Goal: Book appointment/travel/reservation

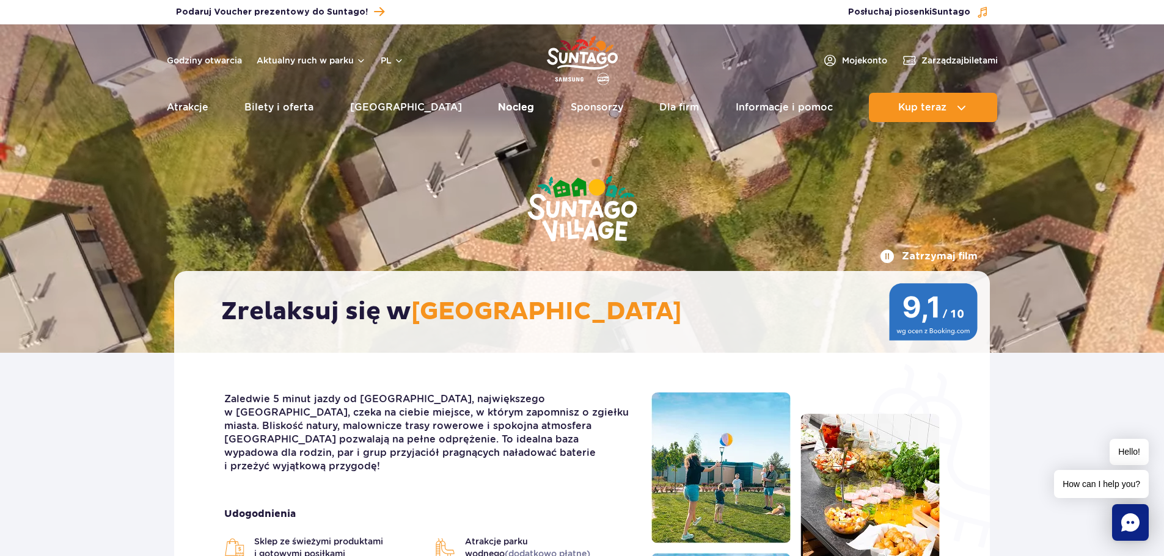
click at [498, 102] on link "Nocleg" at bounding box center [516, 107] width 36 height 29
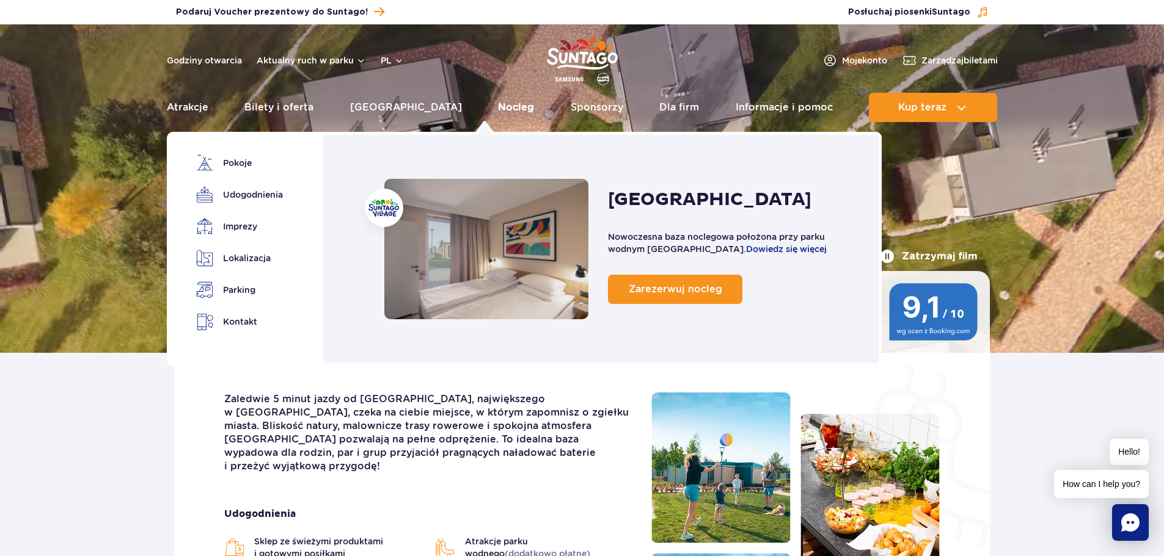
click at [498, 106] on link "Nocleg" at bounding box center [516, 107] width 36 height 29
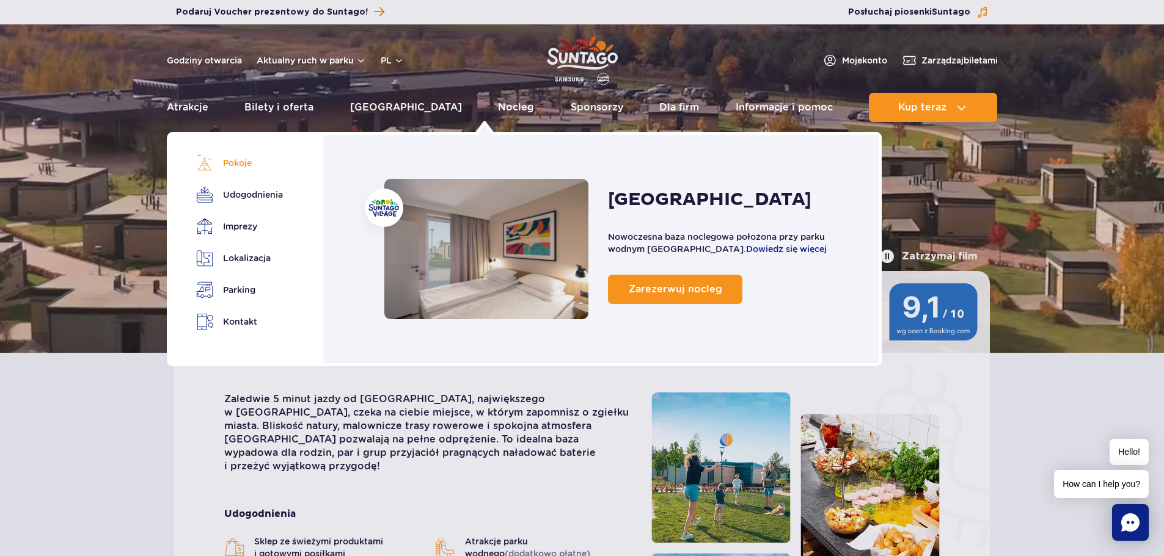
click at [247, 164] on link "Pokoje" at bounding box center [237, 163] width 82 height 17
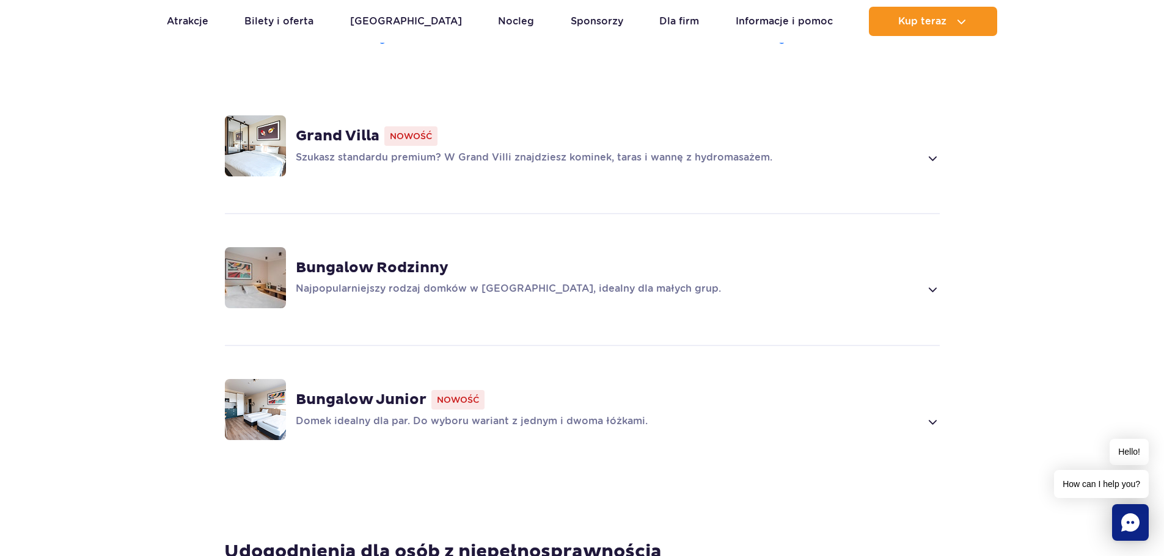
scroll to position [993, 0]
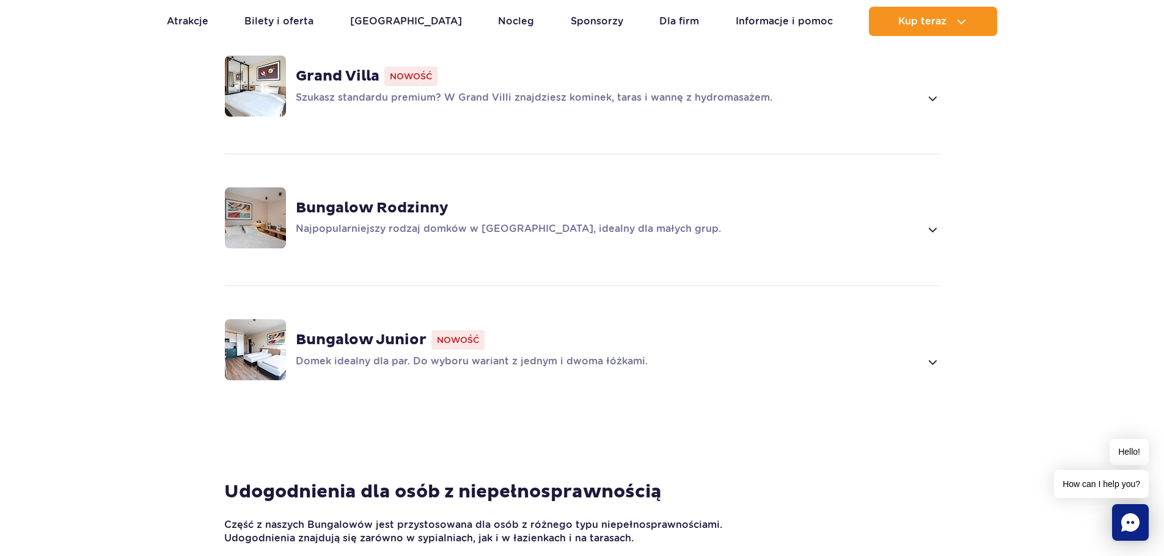
click at [938, 233] on span at bounding box center [932, 229] width 14 height 15
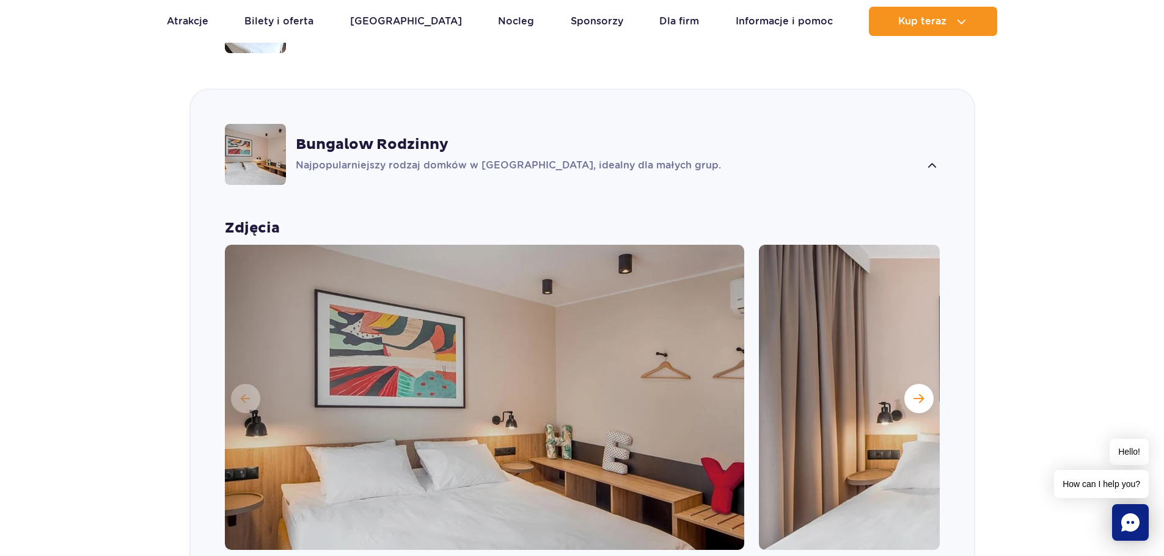
scroll to position [907, 0]
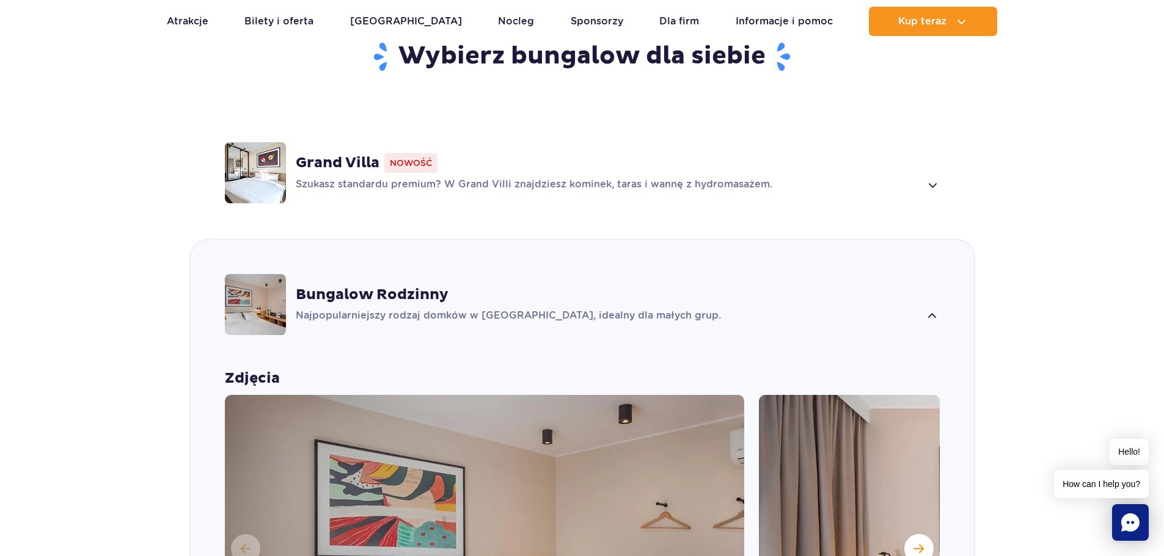
click at [939, 310] on span at bounding box center [932, 316] width 14 height 15
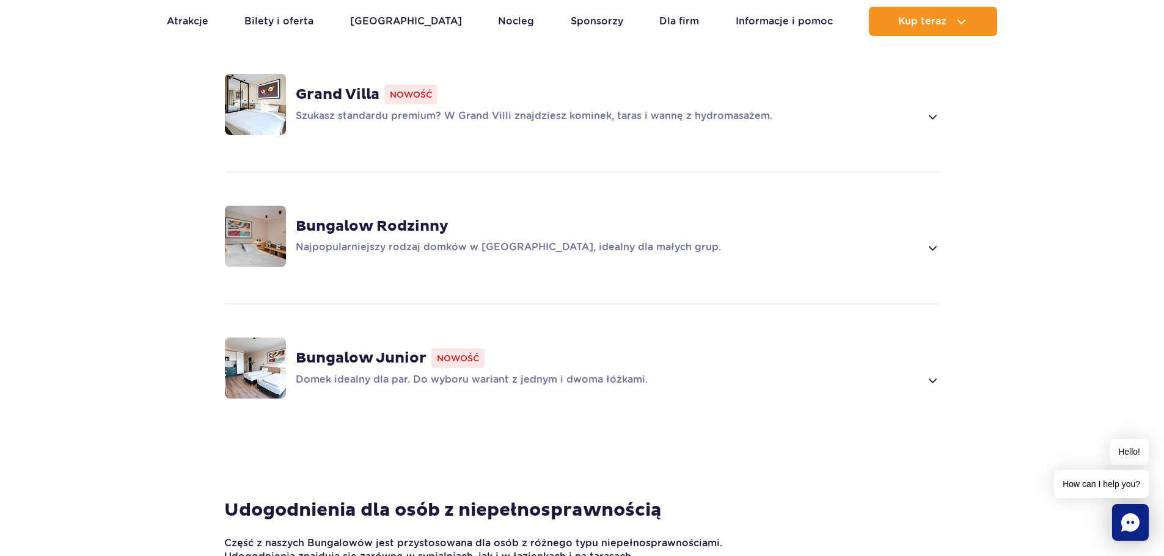
scroll to position [1029, 0]
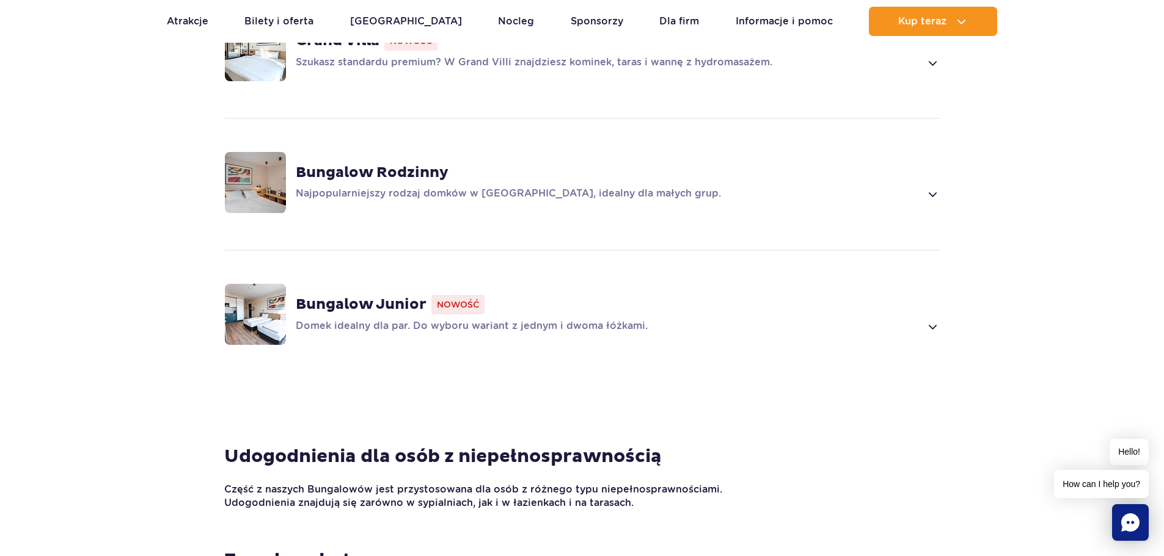
click at [936, 321] on span at bounding box center [932, 326] width 14 height 15
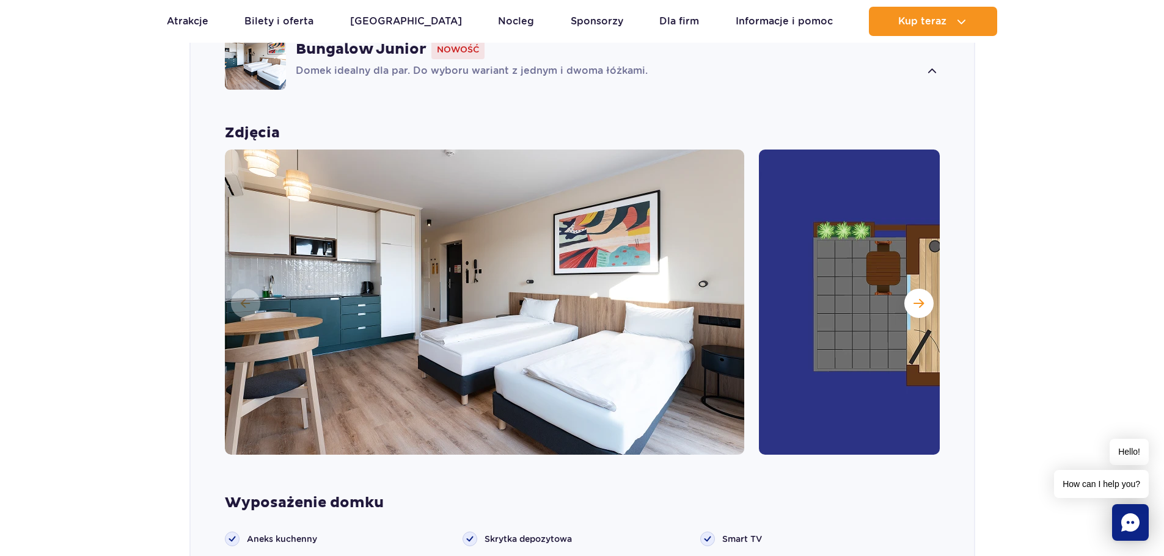
scroll to position [1344, 0]
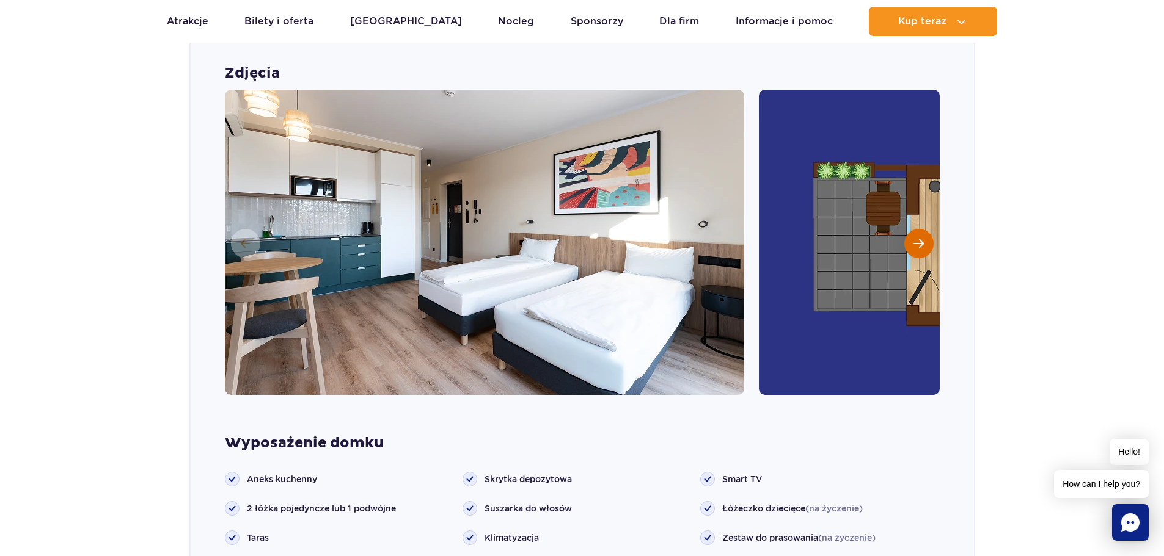
click at [921, 246] on span "Następny slajd" at bounding box center [918, 243] width 10 height 11
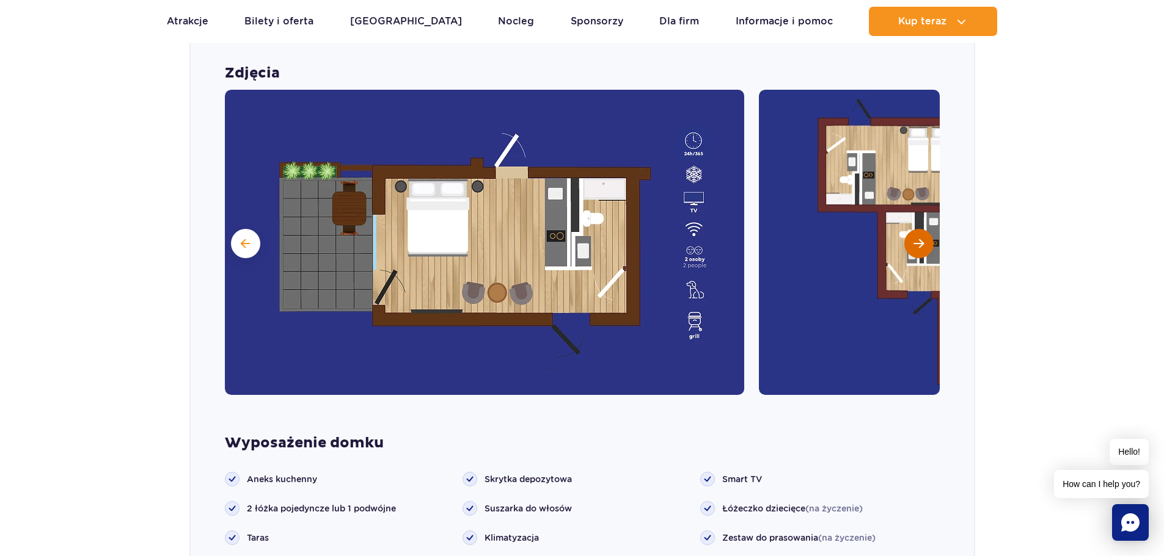
click at [921, 246] on span "Następny slajd" at bounding box center [918, 243] width 10 height 11
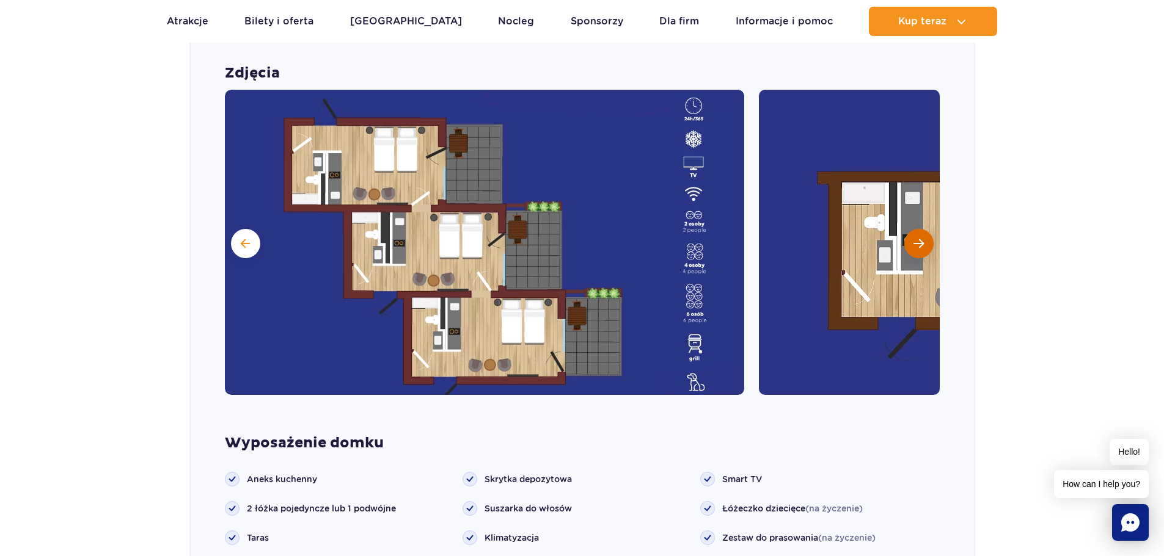
click at [919, 243] on span "Następny slajd" at bounding box center [918, 243] width 10 height 11
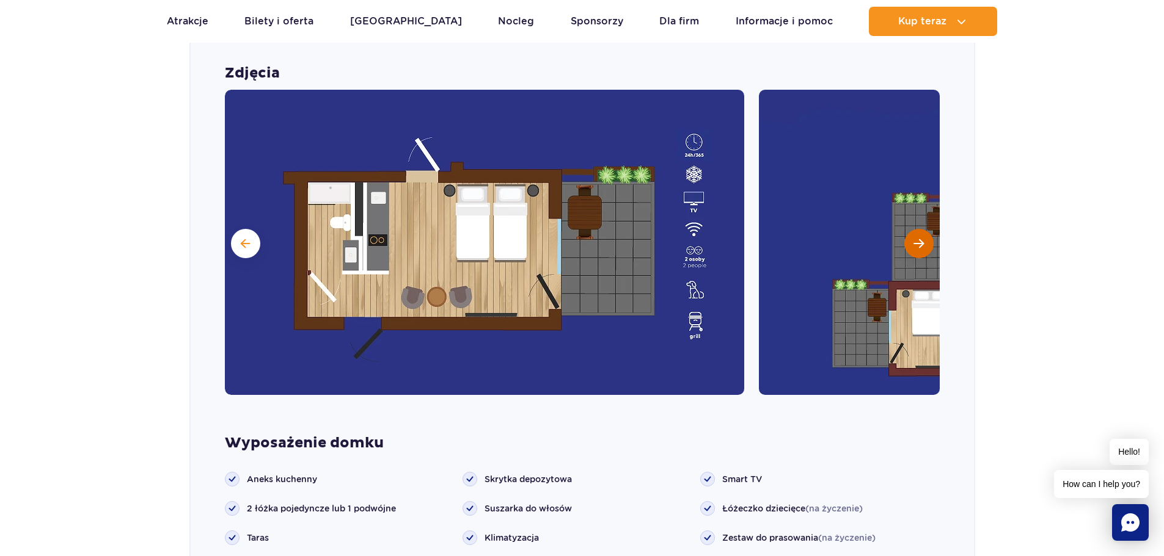
click at [919, 243] on span "Następny slajd" at bounding box center [918, 243] width 10 height 11
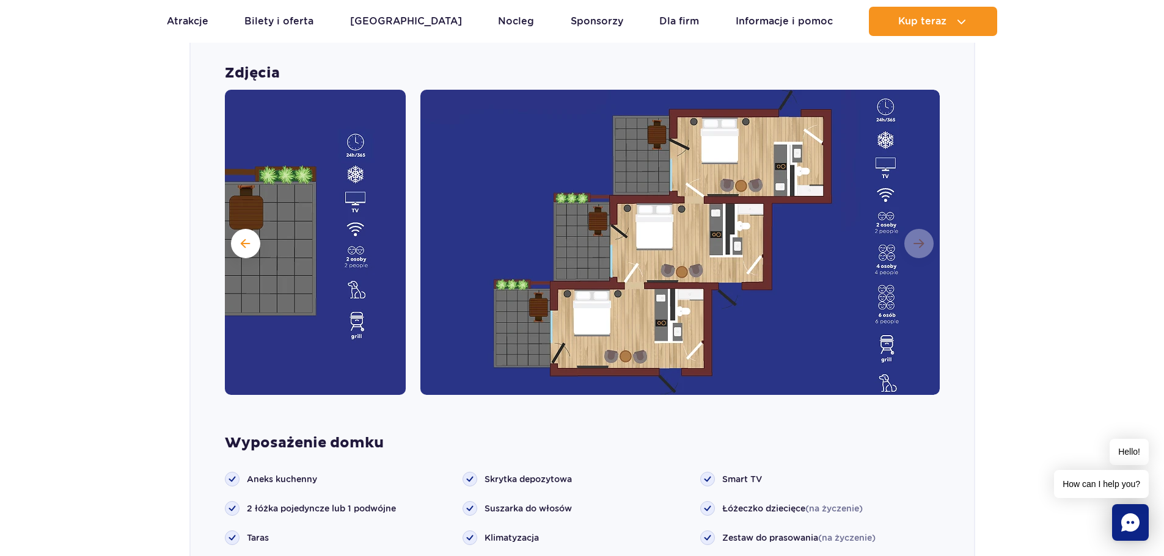
click at [1015, 248] on section "Wybierz bungalow dla siebie Grand Villa Nowość Szukasz standardu premium? W Gra…" at bounding box center [582, 176] width 1164 height 1224
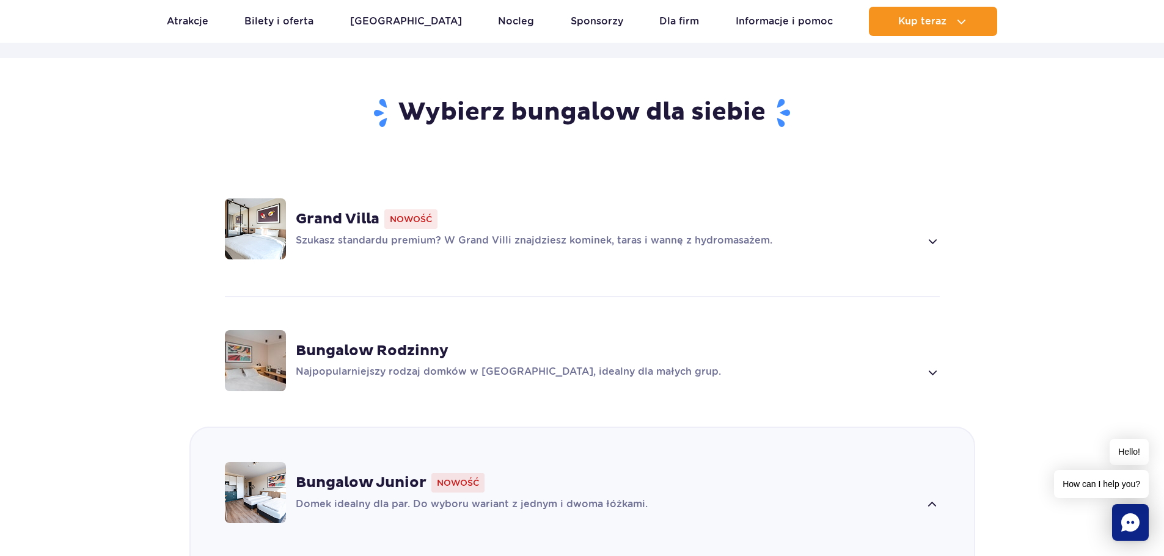
scroll to position [977, 0]
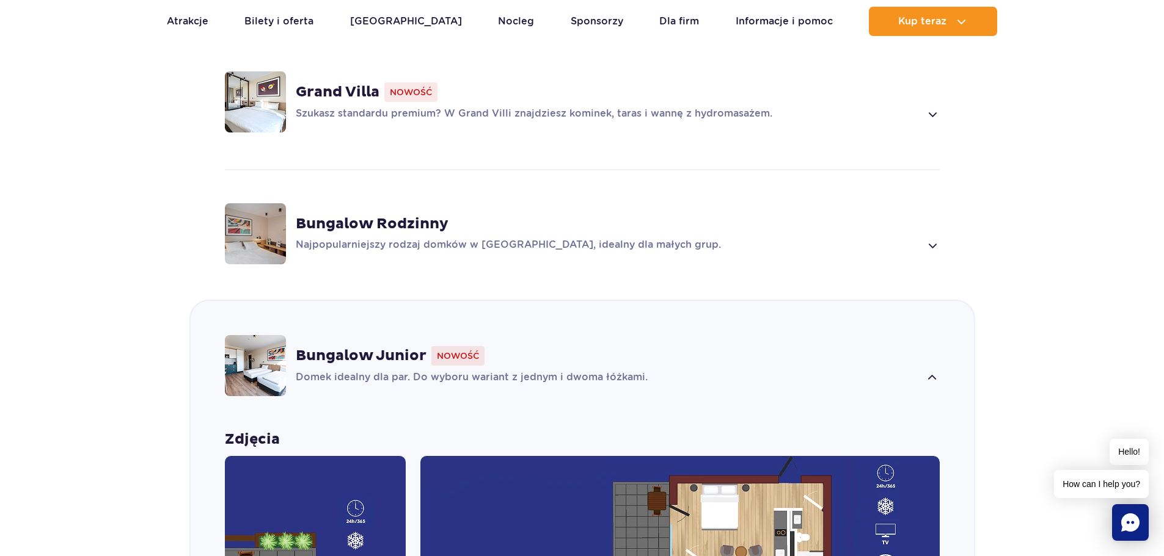
click at [929, 112] on span at bounding box center [932, 114] width 14 height 15
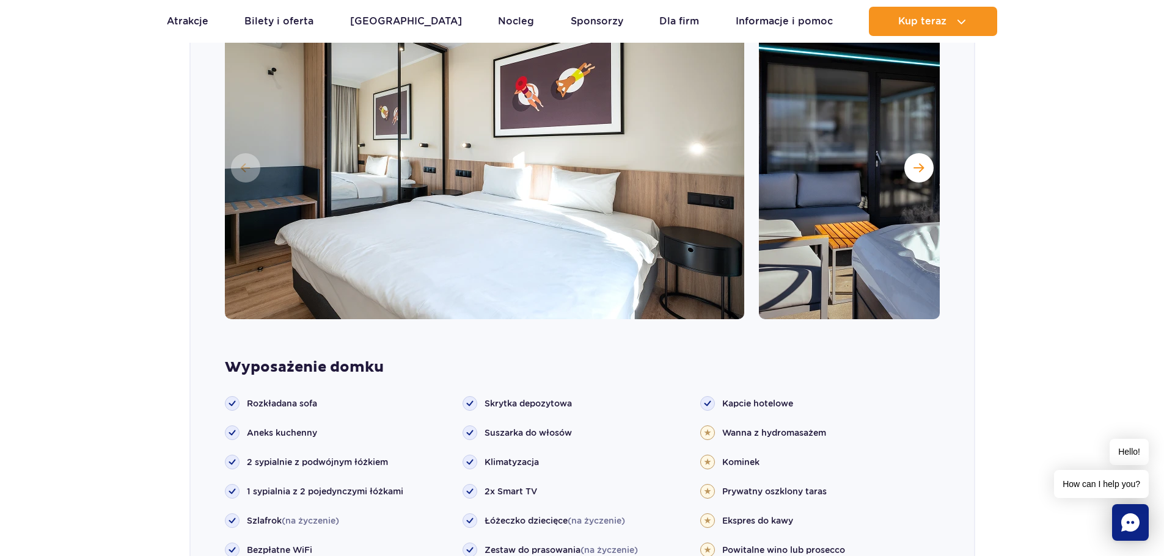
scroll to position [1019, 0]
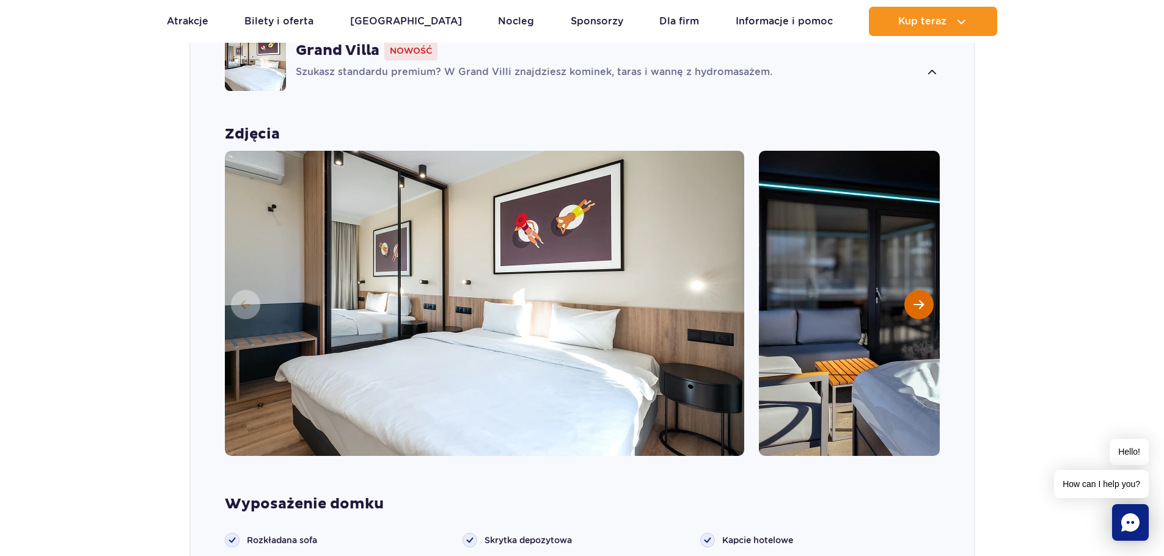
click at [922, 303] on span "Następny slajd" at bounding box center [918, 304] width 10 height 11
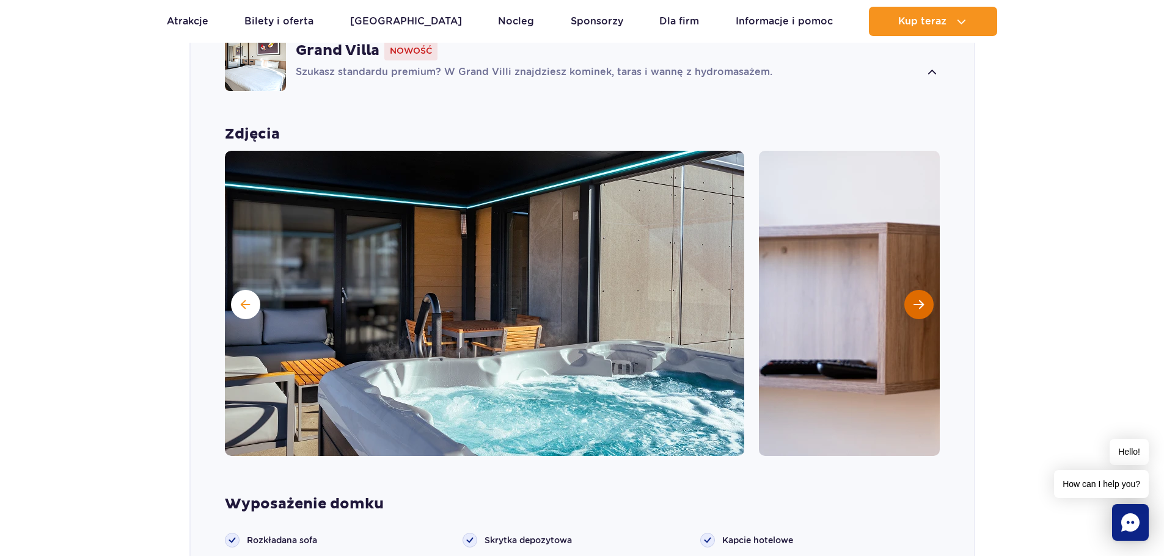
click at [922, 303] on span "Następny slajd" at bounding box center [918, 304] width 10 height 11
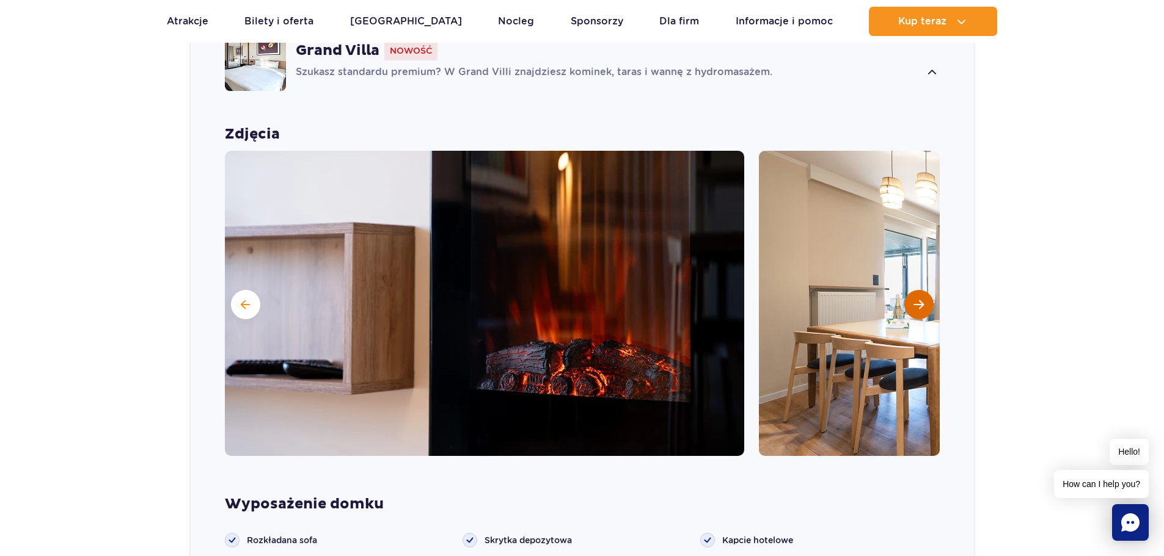
click at [922, 303] on span "Następny slajd" at bounding box center [918, 304] width 10 height 11
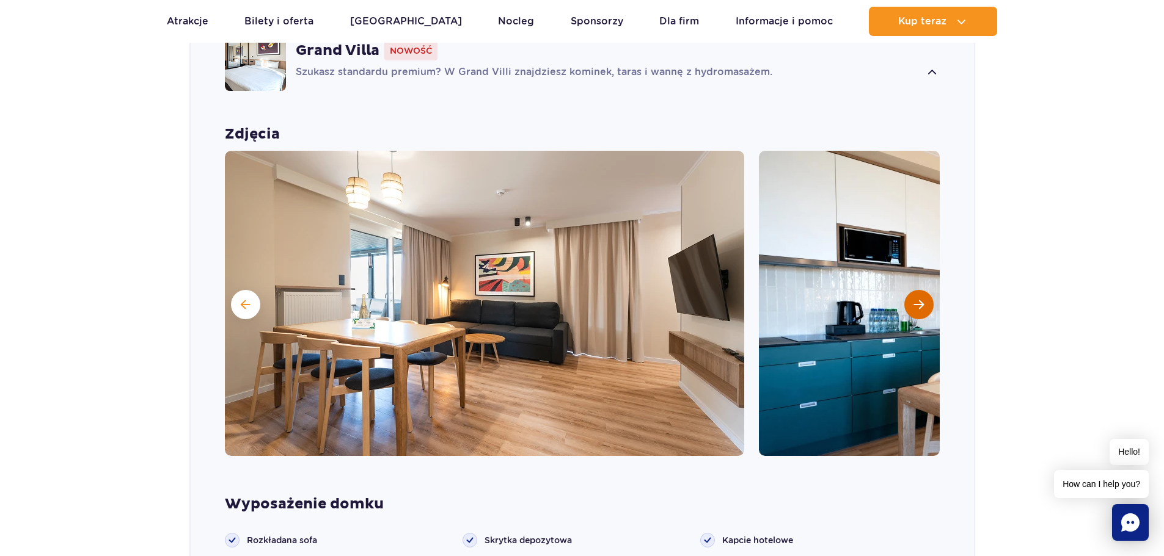
click at [922, 303] on span "Następny slajd" at bounding box center [918, 304] width 10 height 11
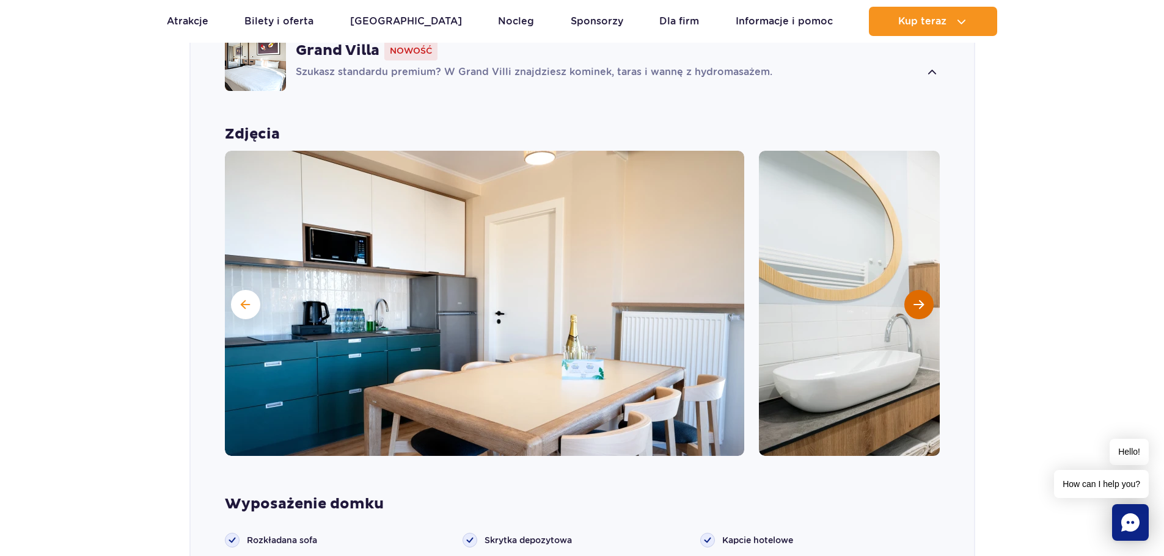
click at [922, 303] on span "Następny slajd" at bounding box center [918, 304] width 10 height 11
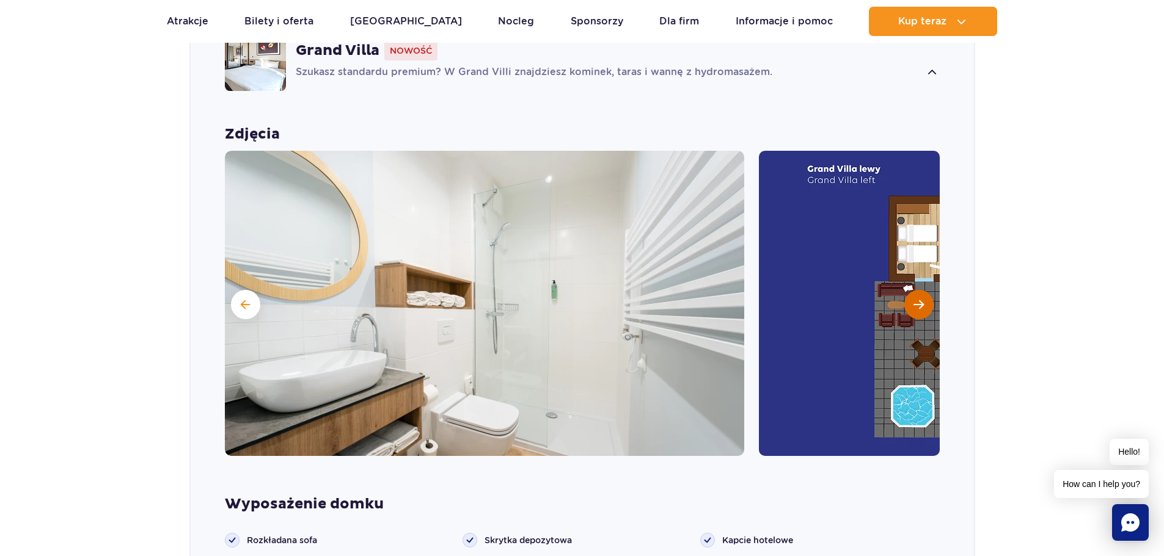
click at [922, 303] on span "Następny slajd" at bounding box center [918, 304] width 10 height 11
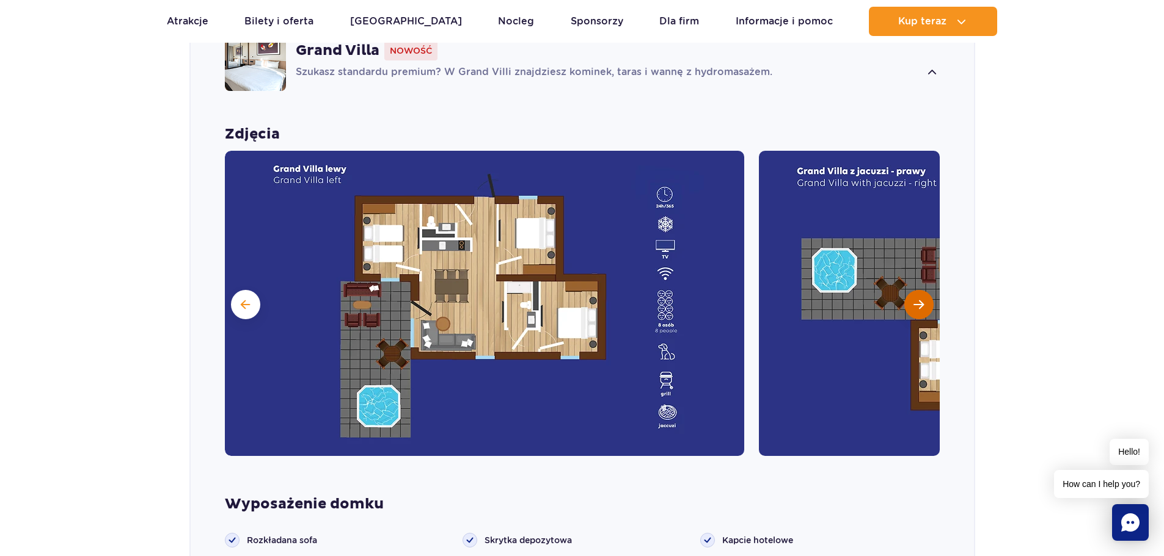
click at [921, 301] on span "Następny slajd" at bounding box center [918, 304] width 10 height 11
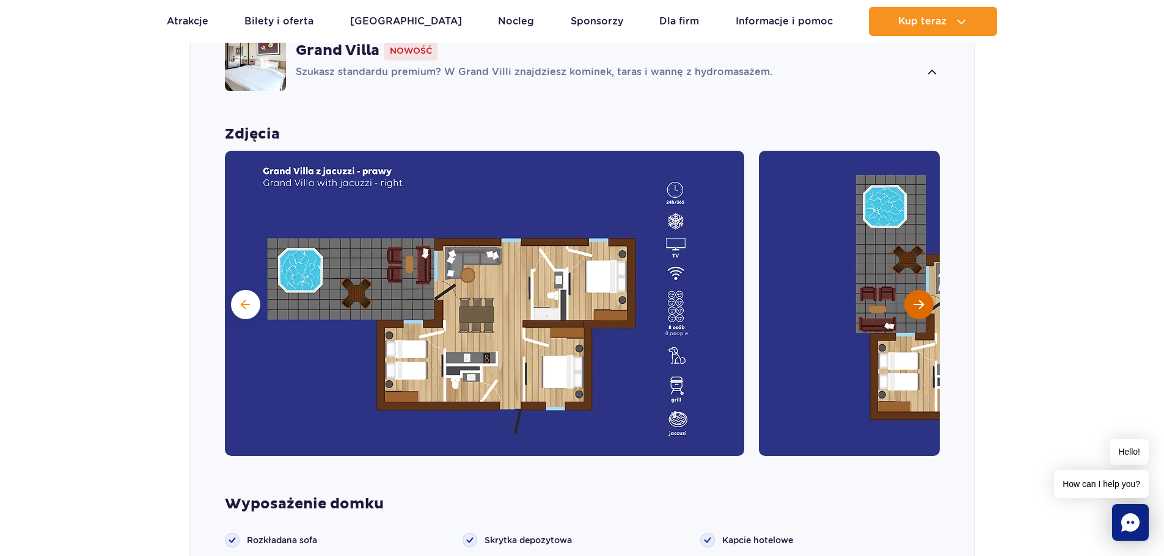
click at [921, 301] on span "Następny slajd" at bounding box center [918, 304] width 10 height 11
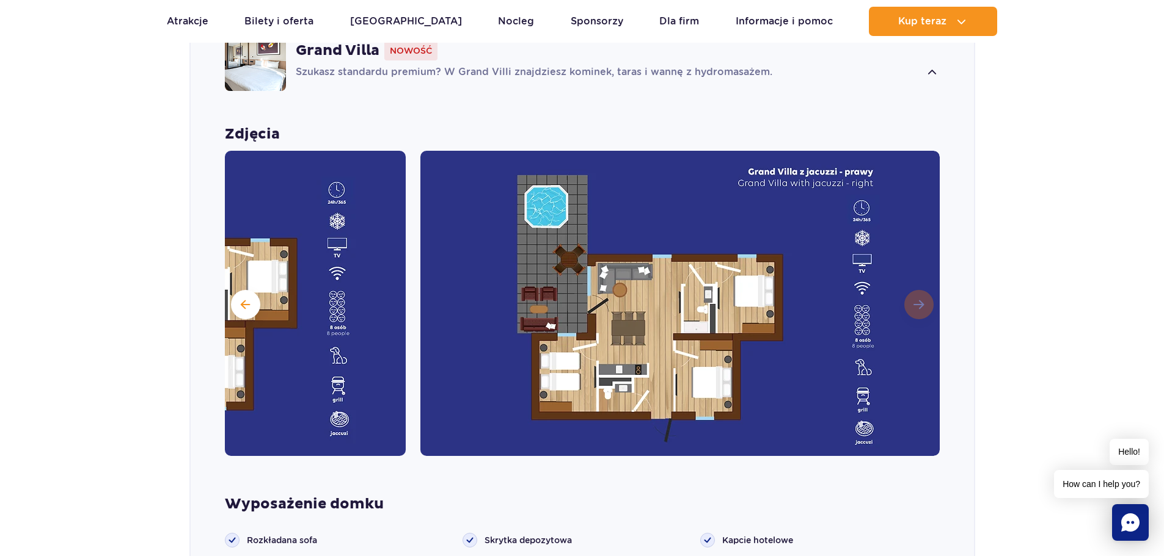
click at [921, 301] on img at bounding box center [679, 303] width 519 height 305
click at [943, 294] on div "Zdjęcia" at bounding box center [582, 290] width 783 height 331
click at [986, 293] on section "Wybierz bungalow dla siebie Grand Villa Nowość Szukasz standardu premium? W Gra…" at bounding box center [582, 530] width 1164 height 1283
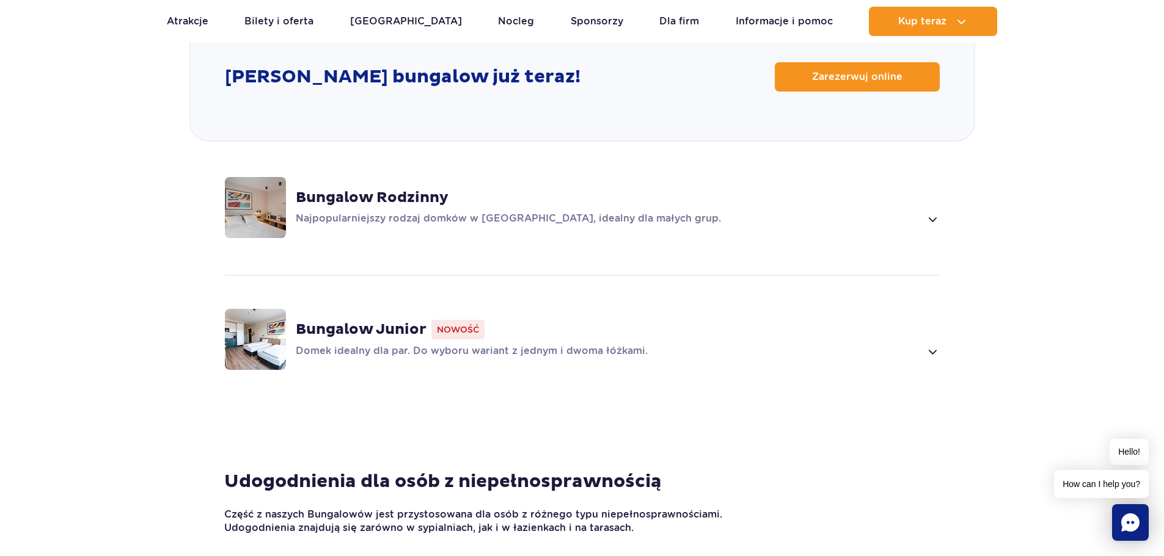
scroll to position [1569, 0]
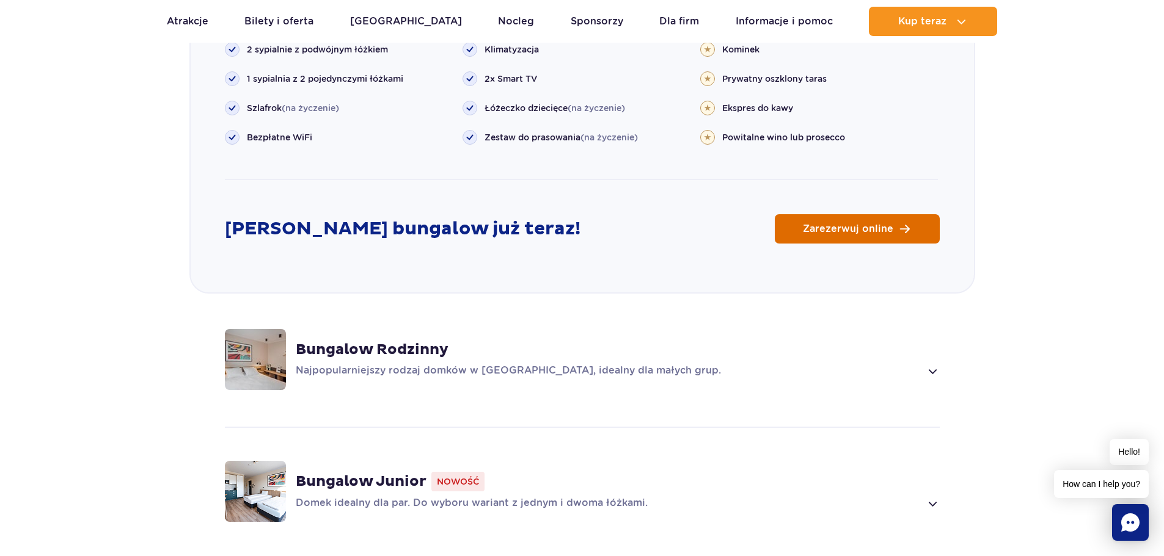
click at [872, 221] on link "Zarezerwuj online" at bounding box center [857, 228] width 165 height 29
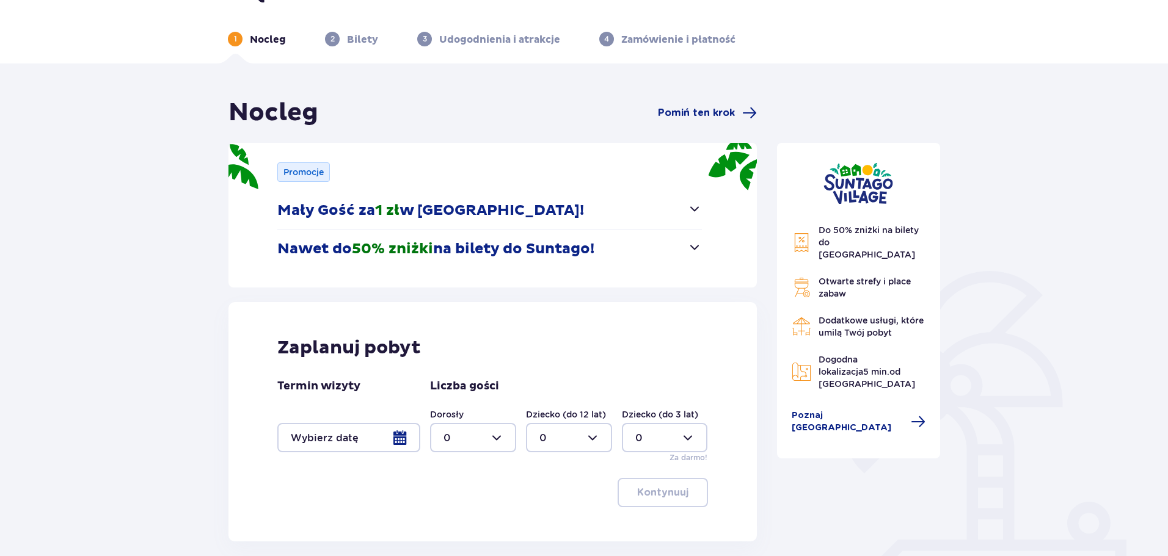
scroll to position [122, 0]
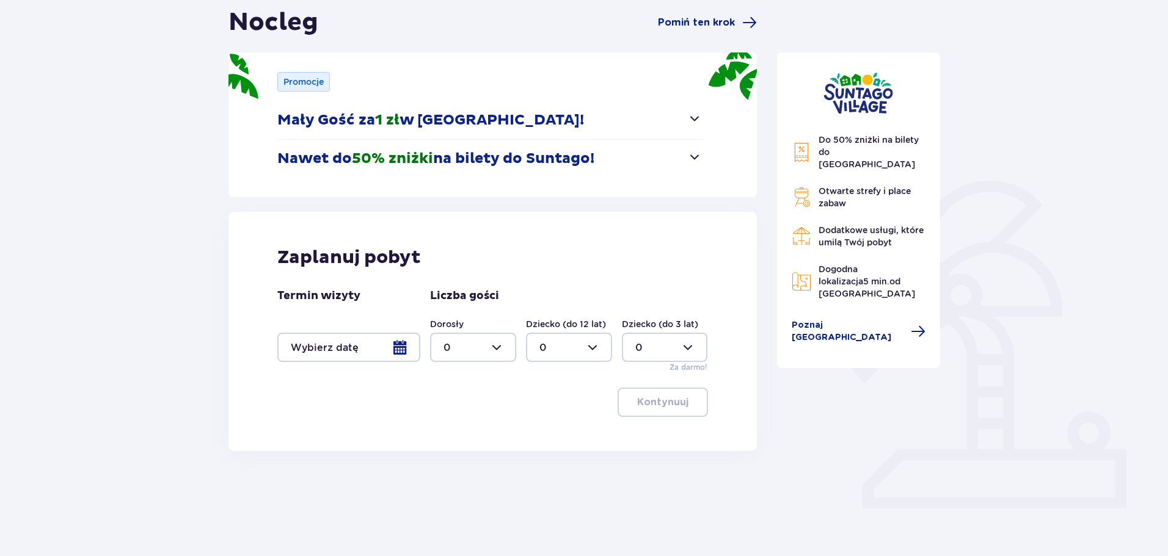
click at [402, 356] on div at bounding box center [348, 347] width 143 height 29
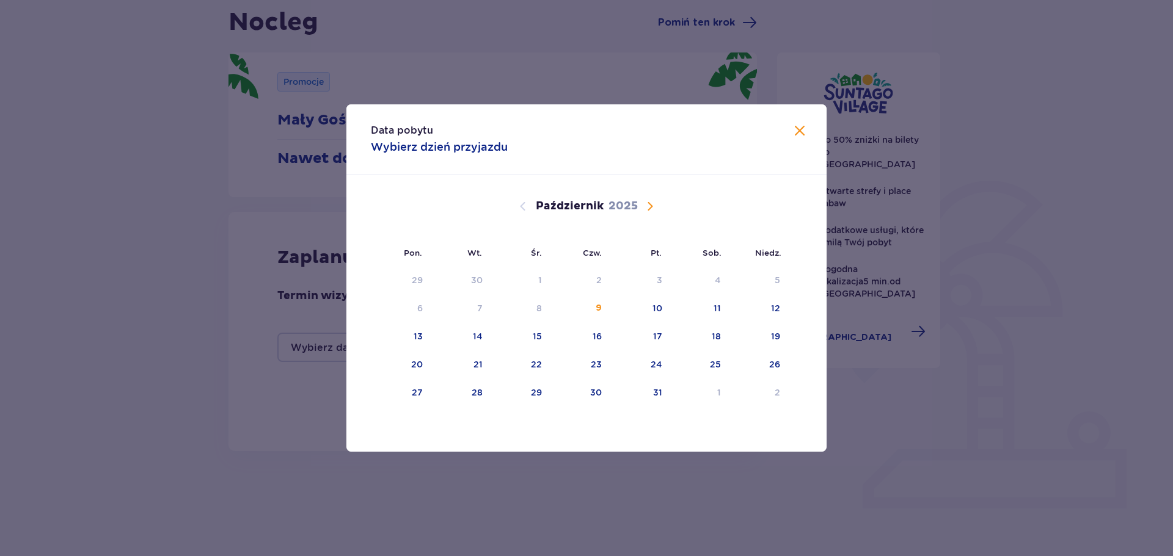
click at [655, 206] on span "Następny miesiąc" at bounding box center [650, 206] width 15 height 15
click at [418, 310] on div "3" at bounding box center [419, 308] width 5 height 12
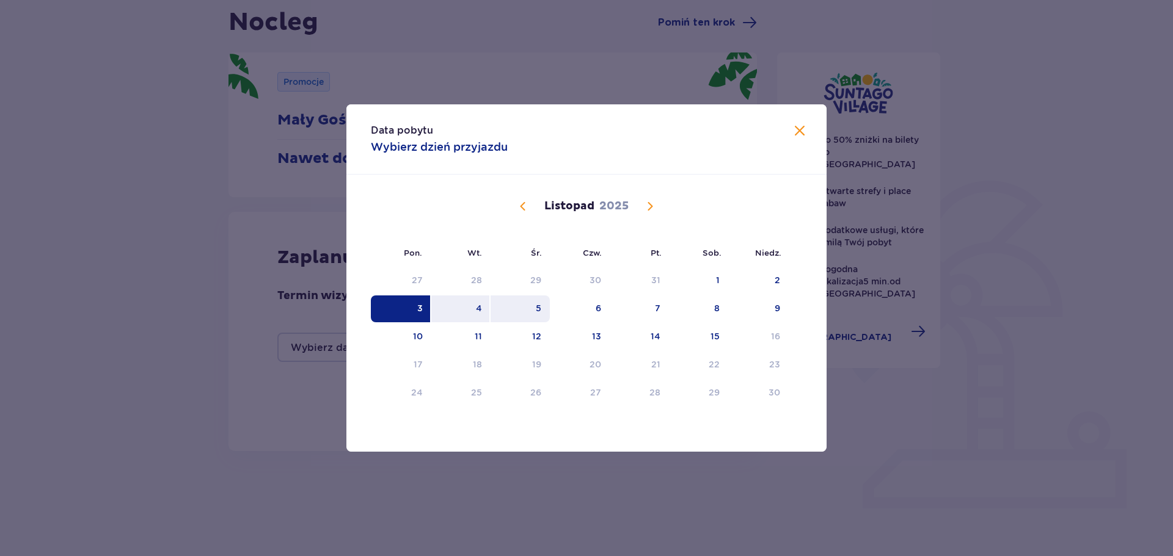
click at [533, 310] on div "5" at bounding box center [520, 309] width 59 height 27
type input "03.11.25 - 05.11.25"
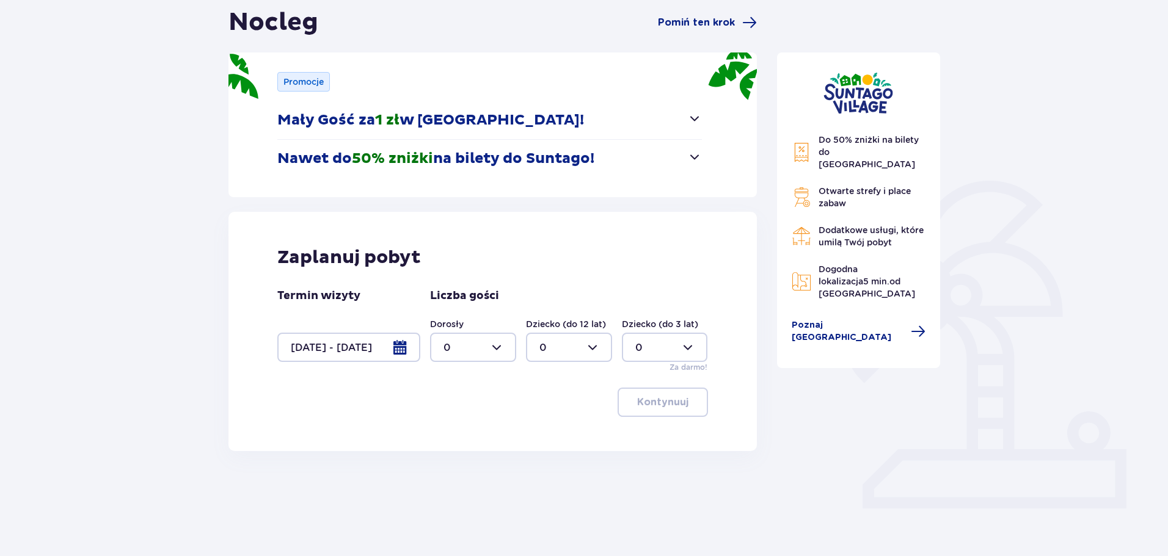
click at [404, 350] on div at bounding box center [348, 347] width 143 height 29
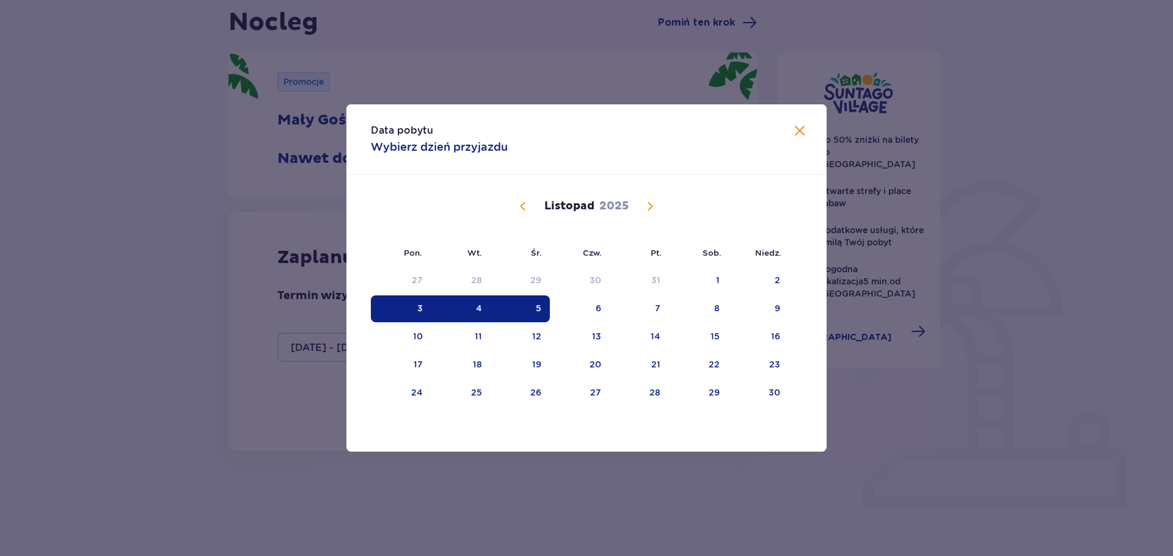
click at [995, 371] on div "Data pobytu Wybierz dzień przyjazdu Pon. Wt. Śr. Czw. Pt. Sob. Niedz. Październ…" at bounding box center [586, 278] width 1173 height 556
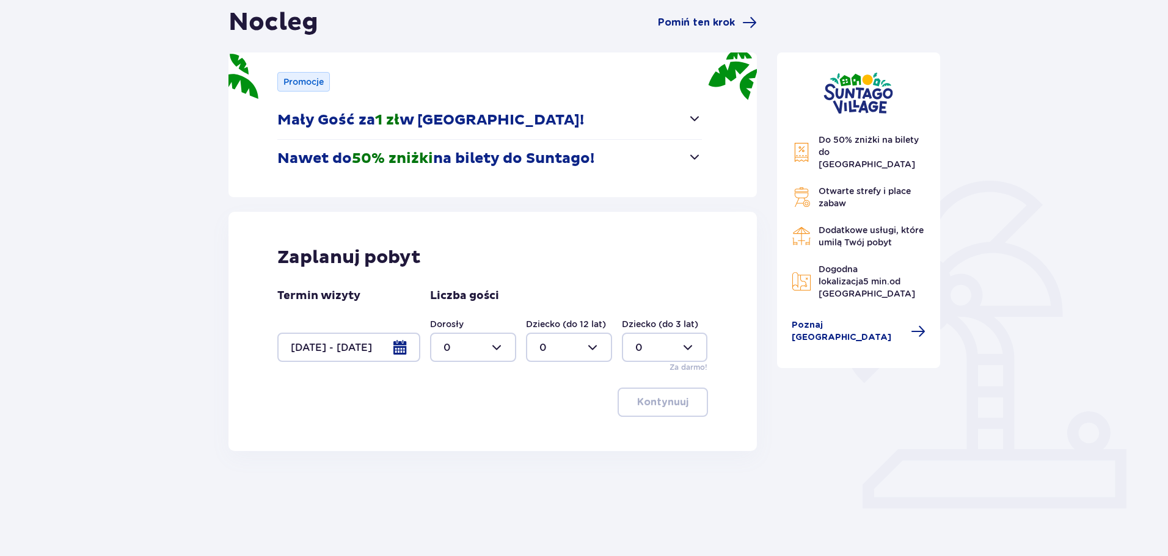
click at [505, 350] on div at bounding box center [473, 347] width 86 height 29
click at [450, 457] on div "3" at bounding box center [472, 461] width 59 height 13
type input "3"
click at [602, 353] on div at bounding box center [569, 347] width 86 height 29
click at [547, 405] on div "1" at bounding box center [568, 410] width 59 height 13
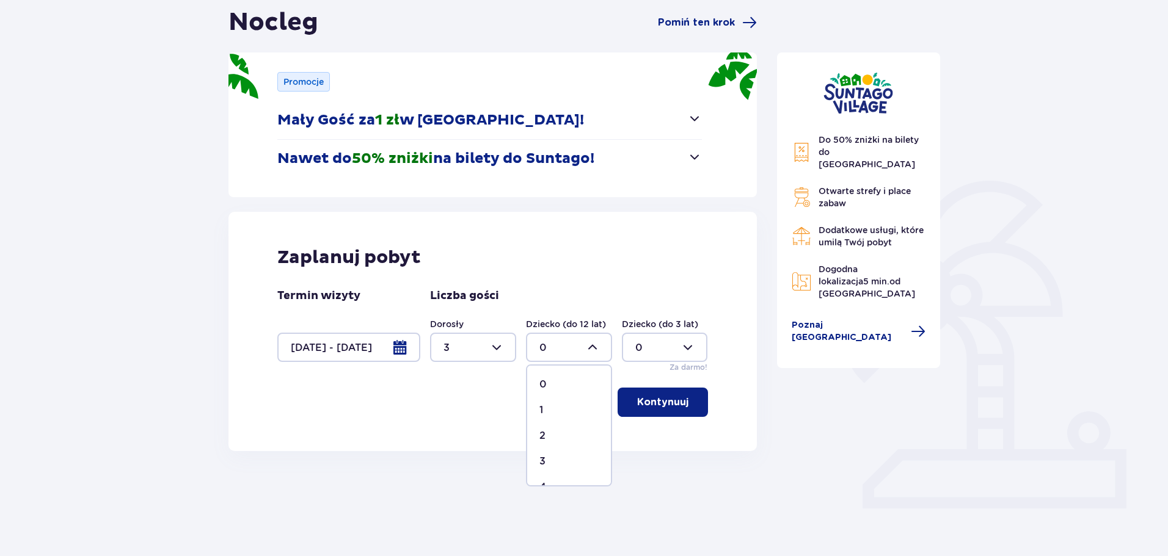
type input "1"
click at [654, 411] on button "Kontynuuj" at bounding box center [663, 402] width 90 height 29
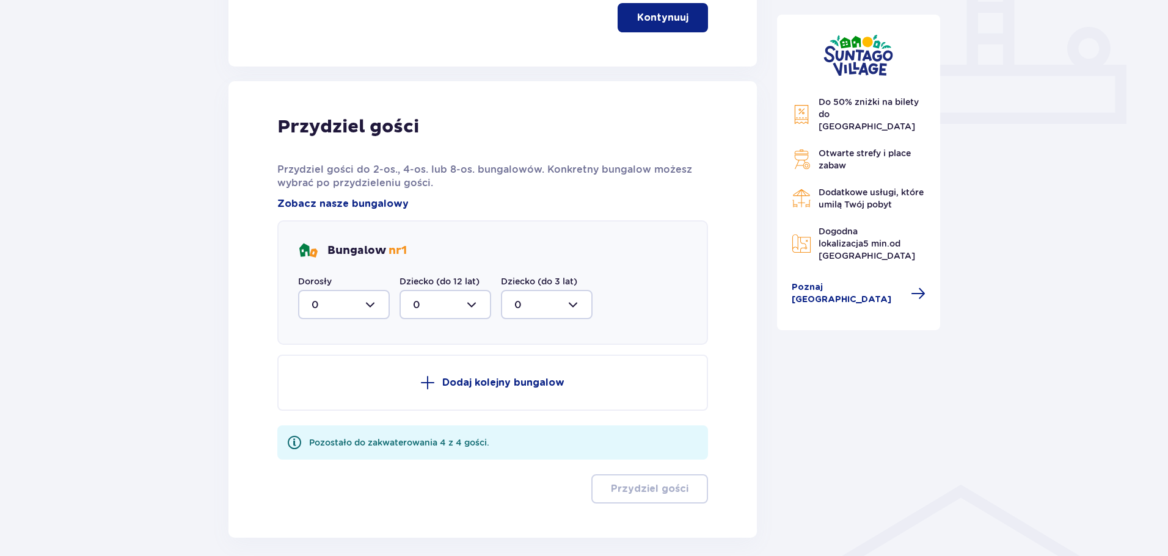
scroll to position [562, 0]
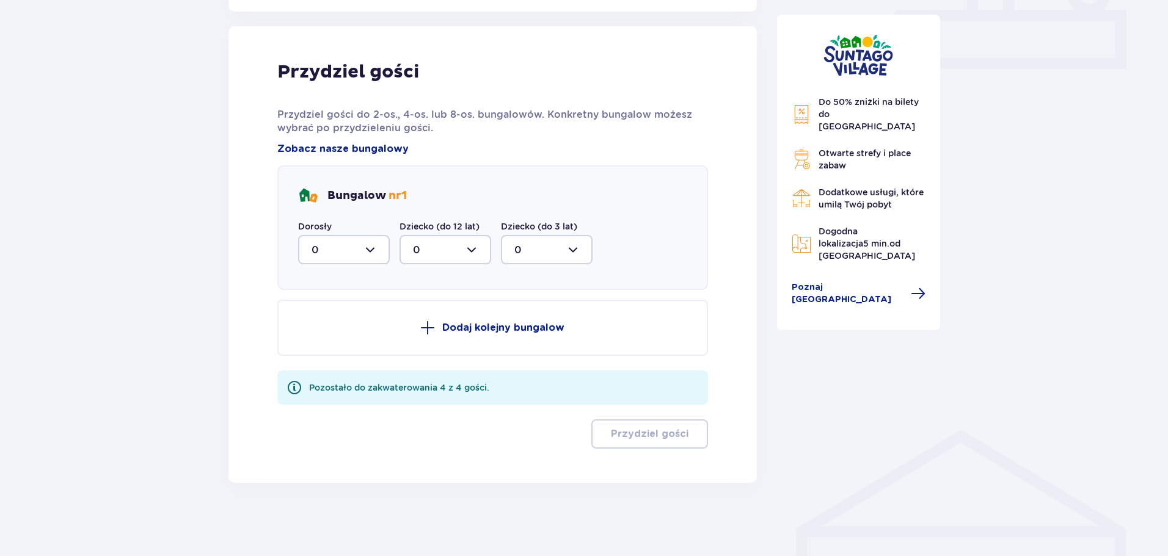
click at [371, 247] on div at bounding box center [344, 249] width 92 height 29
click at [322, 311] on div "1" at bounding box center [344, 312] width 65 height 13
type input "1"
click at [470, 251] on div at bounding box center [446, 249] width 92 height 29
click at [423, 312] on div "1" at bounding box center [445, 312] width 65 height 13
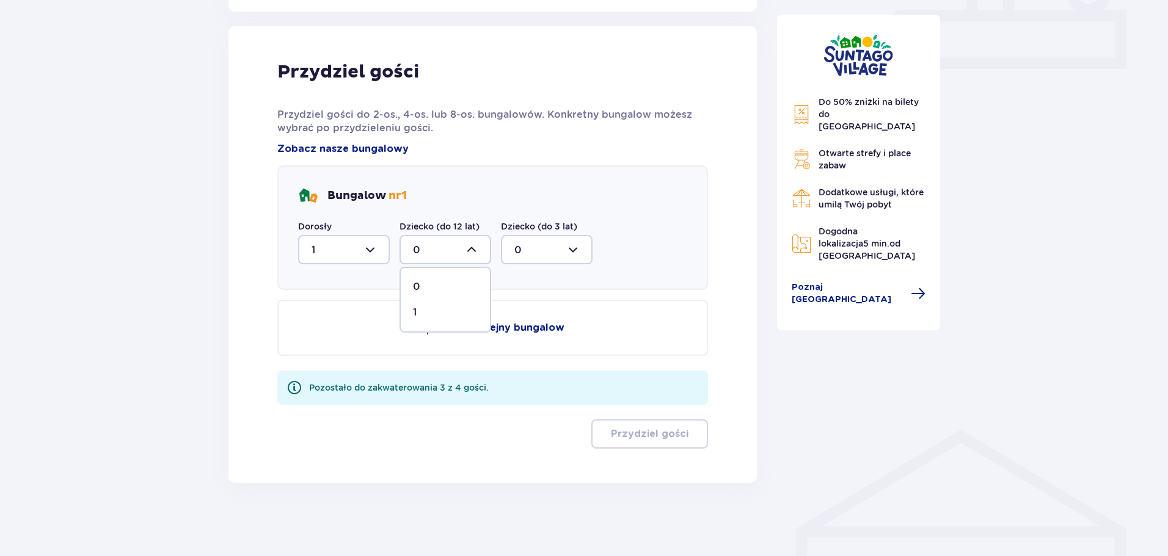
type input "1"
click at [492, 328] on p "Dodaj kolejny bungalow" at bounding box center [503, 327] width 122 height 13
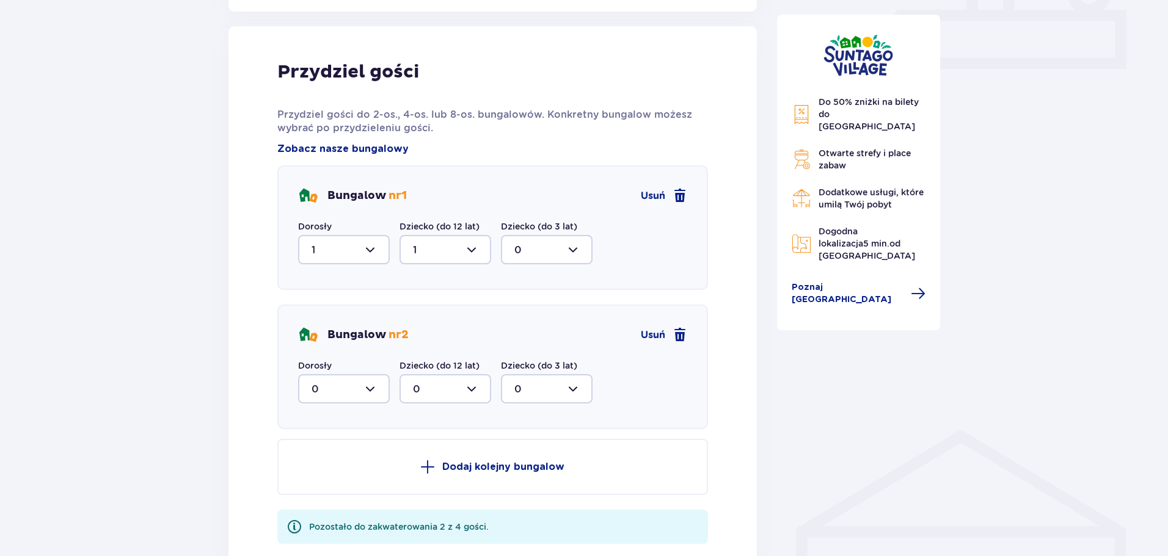
click at [382, 393] on div at bounding box center [344, 388] width 92 height 29
click at [327, 473] on div "2" at bounding box center [344, 477] width 65 height 13
type input "2"
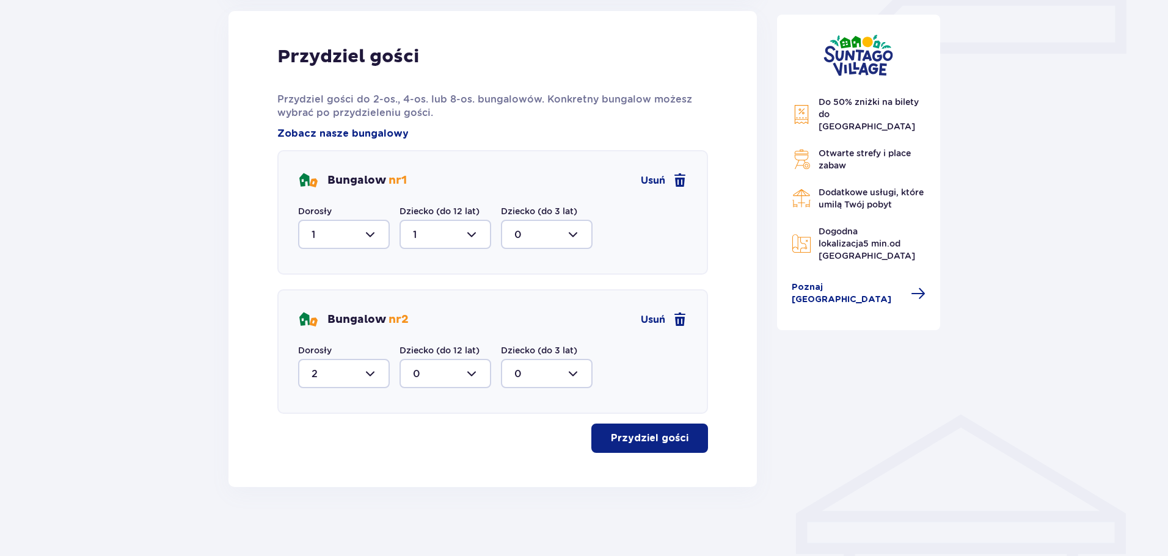
scroll to position [582, 0]
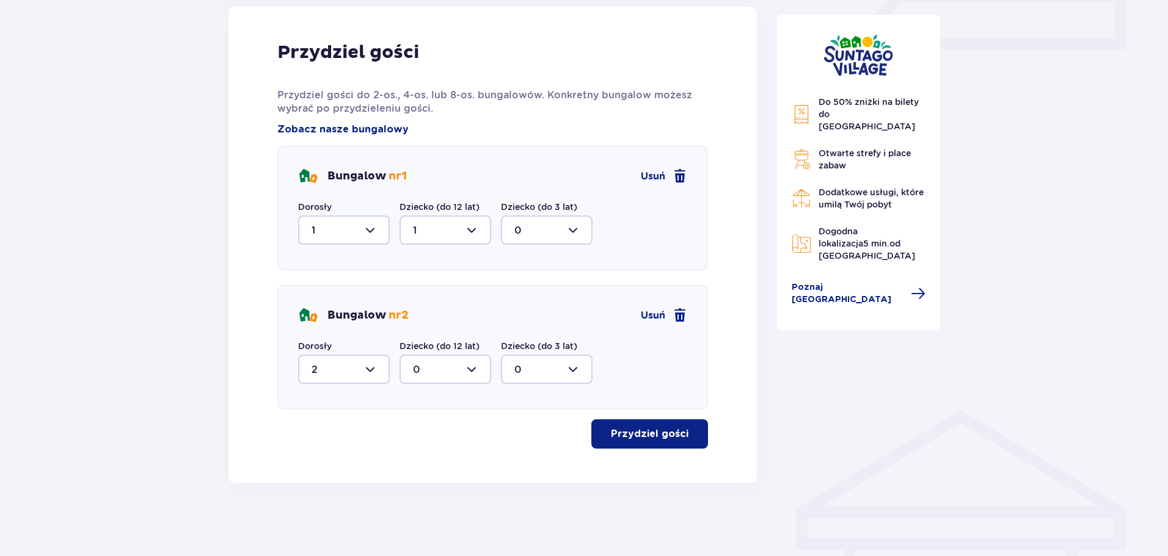
click at [654, 439] on p "Przydziel gości" at bounding box center [650, 434] width 78 height 13
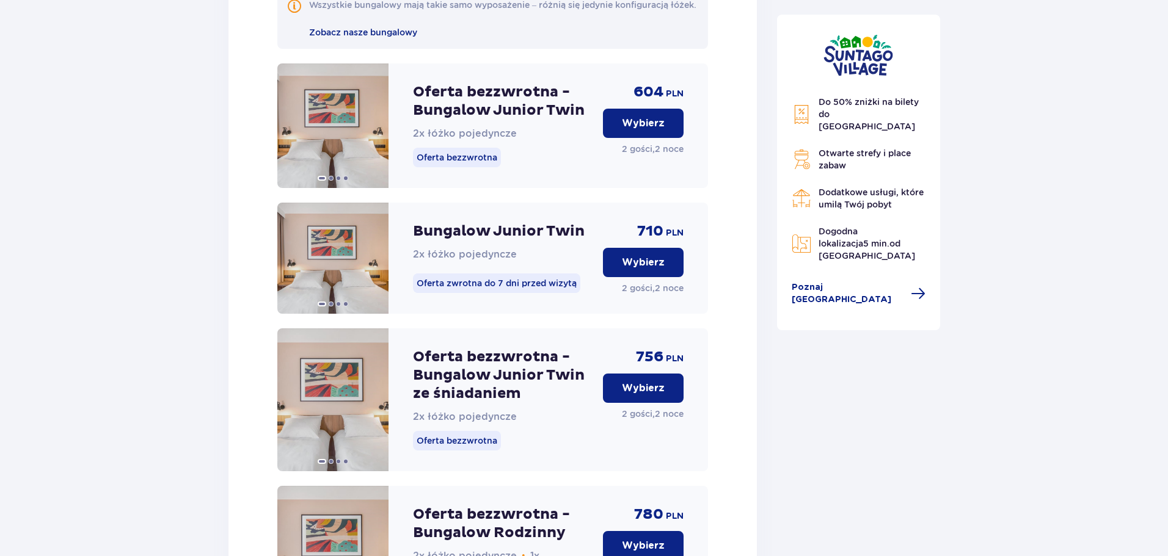
scroll to position [5280, 0]
